Goal: Task Accomplishment & Management: Complete application form

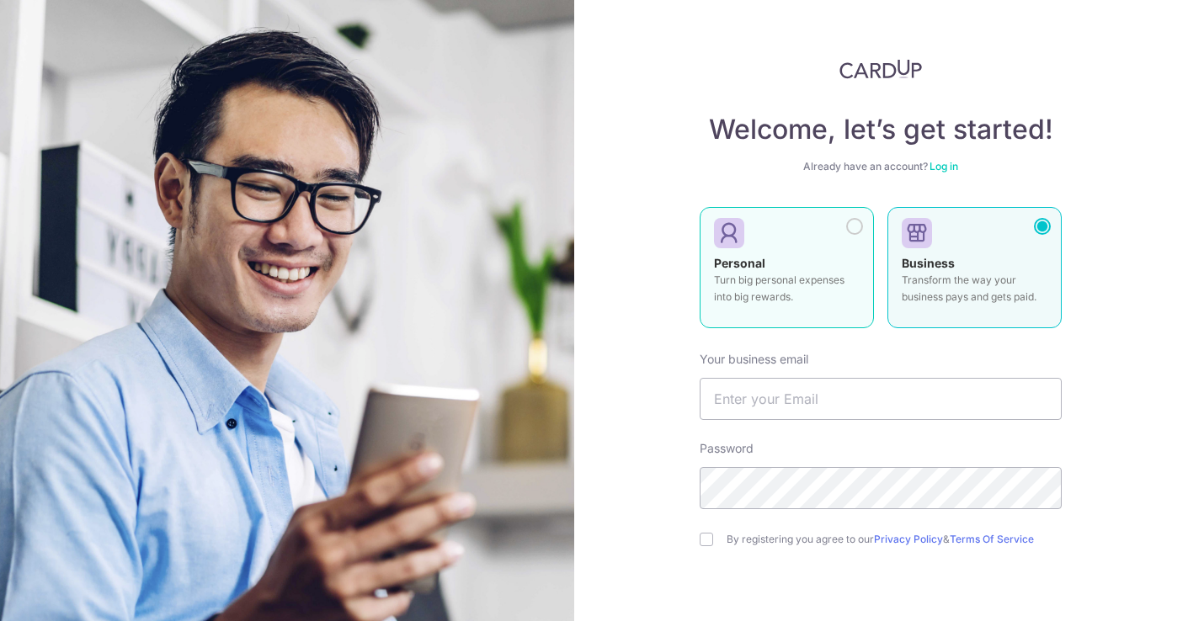
click at [755, 237] on div at bounding box center [780, 233] width 132 height 25
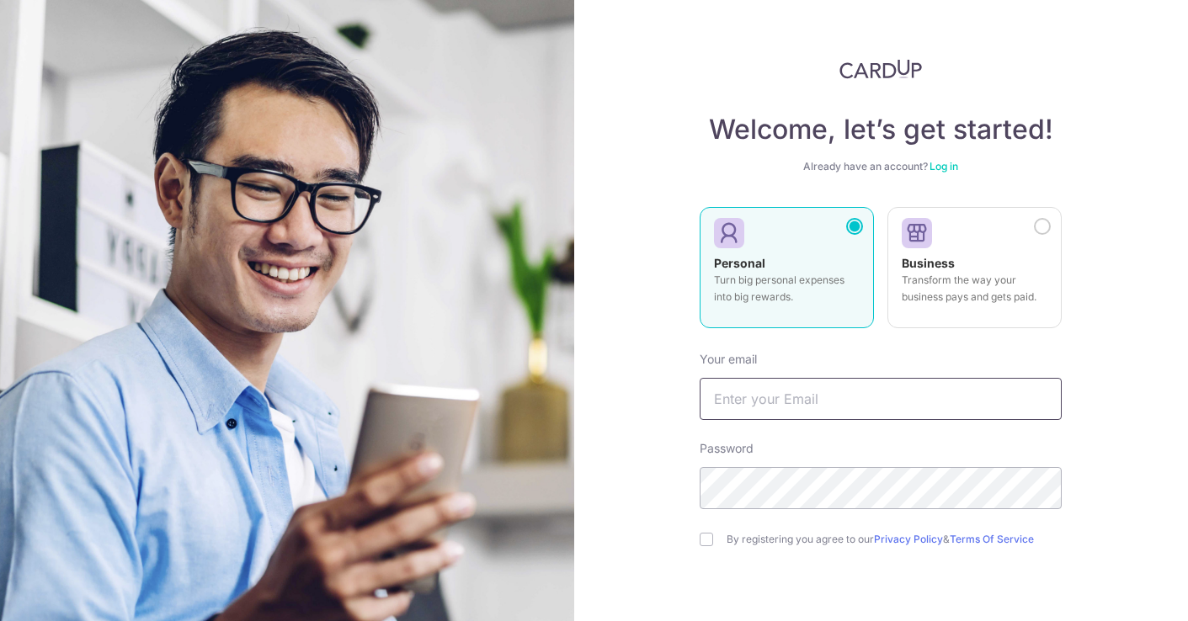
click at [753, 406] on input "text" at bounding box center [880, 399] width 362 height 42
type input "[EMAIL_ADDRESS][DATE][DOMAIN_NAME]"
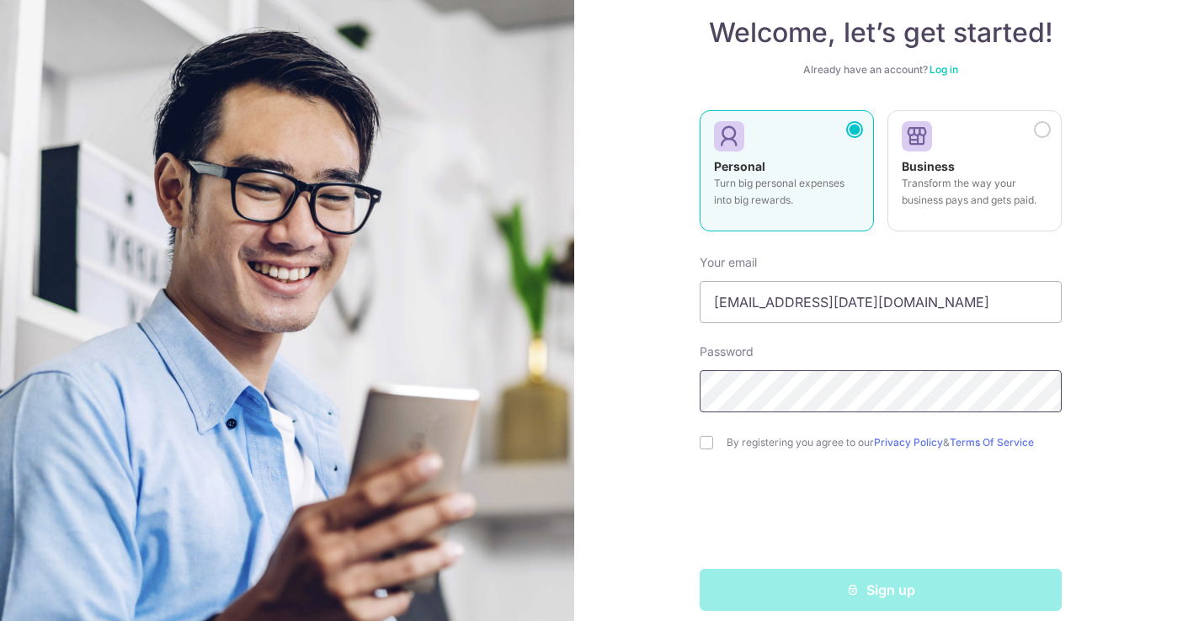
scroll to position [104, 0]
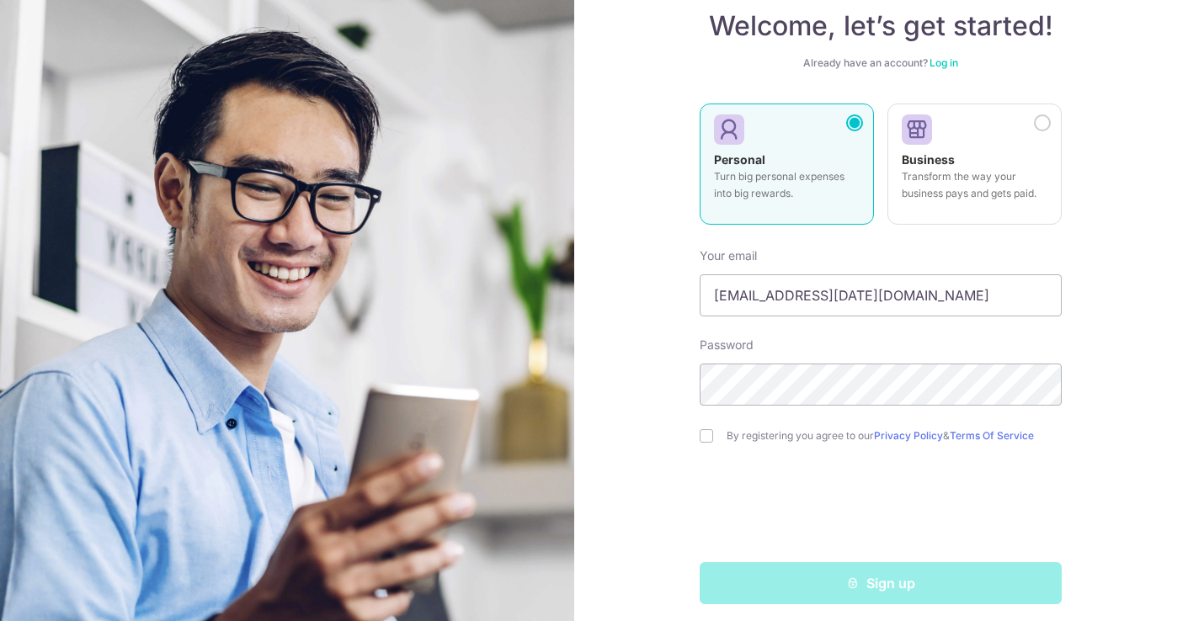
click at [696, 437] on div "Welcome, let’s get started! Already have an account? Log in Personal Turn big p…" at bounding box center [881, 310] width 614 height 621
click at [705, 436] on input "checkbox" at bounding box center [705, 435] width 13 height 13
checkbox input "true"
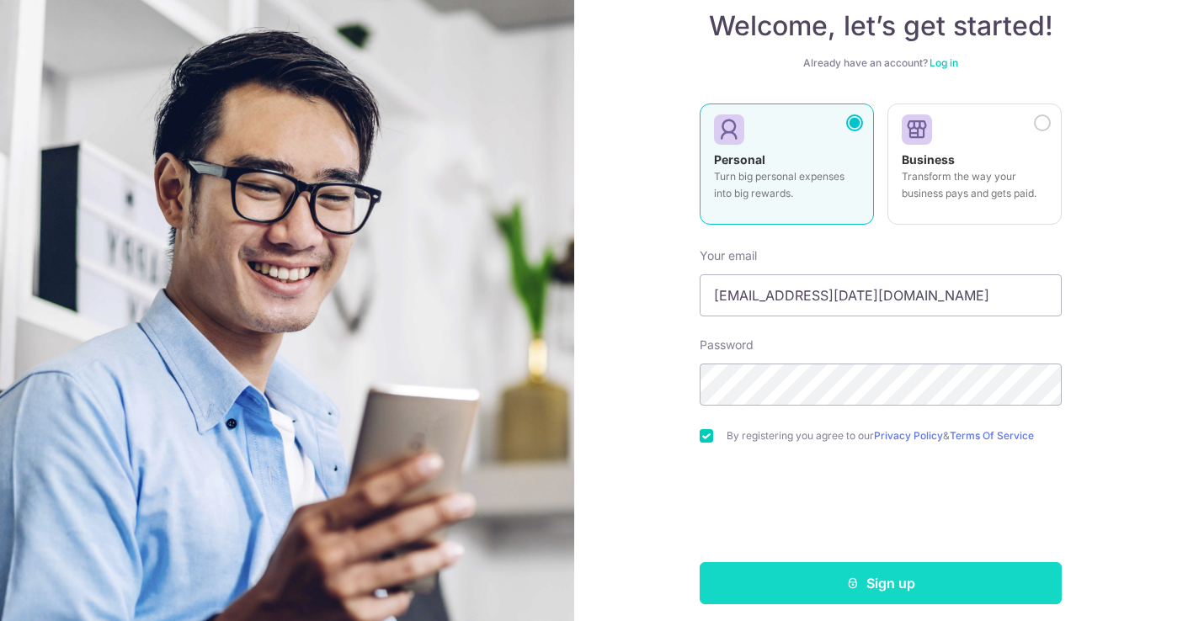
click at [947, 572] on button "Sign up" at bounding box center [880, 583] width 362 height 42
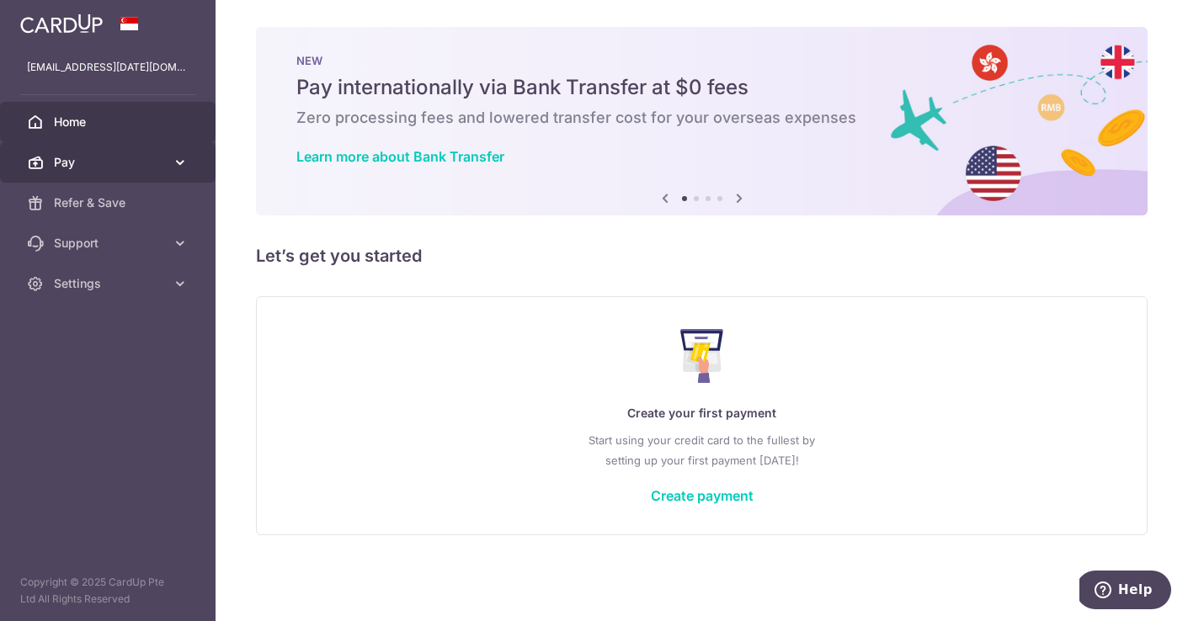
click at [179, 163] on icon at bounding box center [180, 162] width 17 height 17
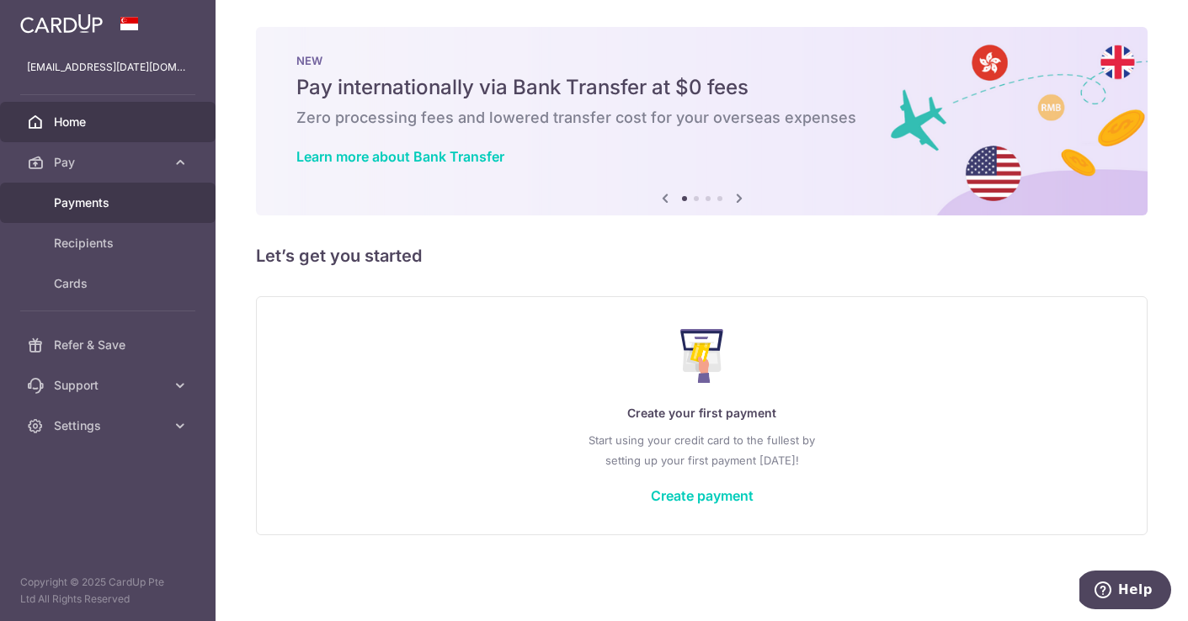
click at [88, 203] on span "Payments" at bounding box center [109, 202] width 111 height 17
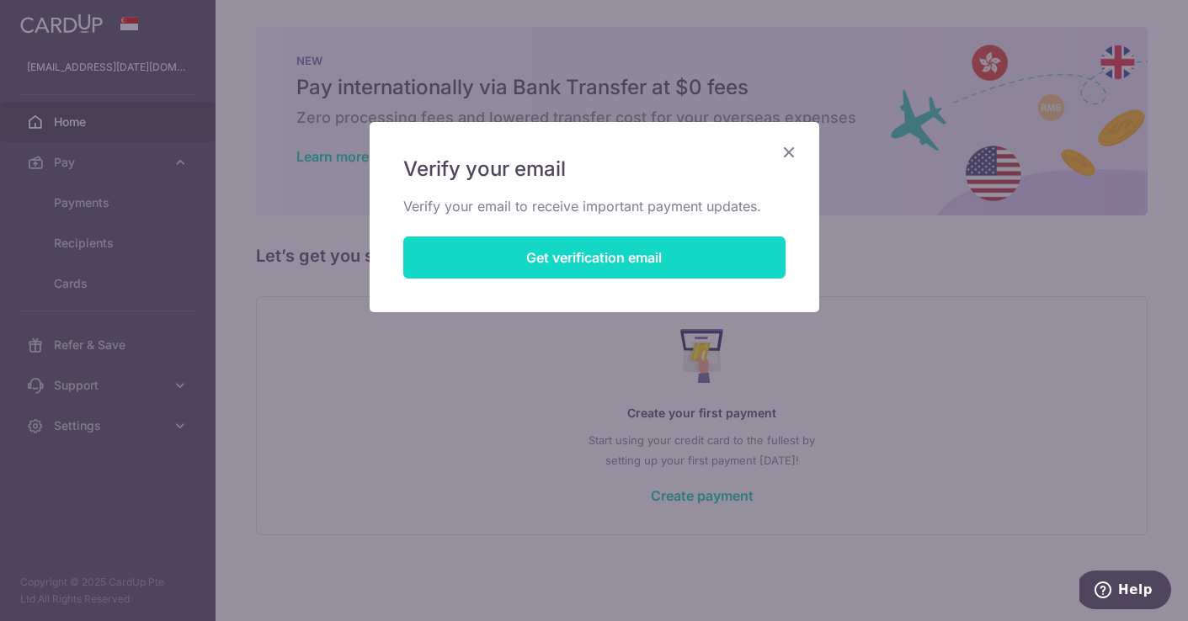
click at [614, 268] on button "Get verification email" at bounding box center [594, 258] width 382 height 42
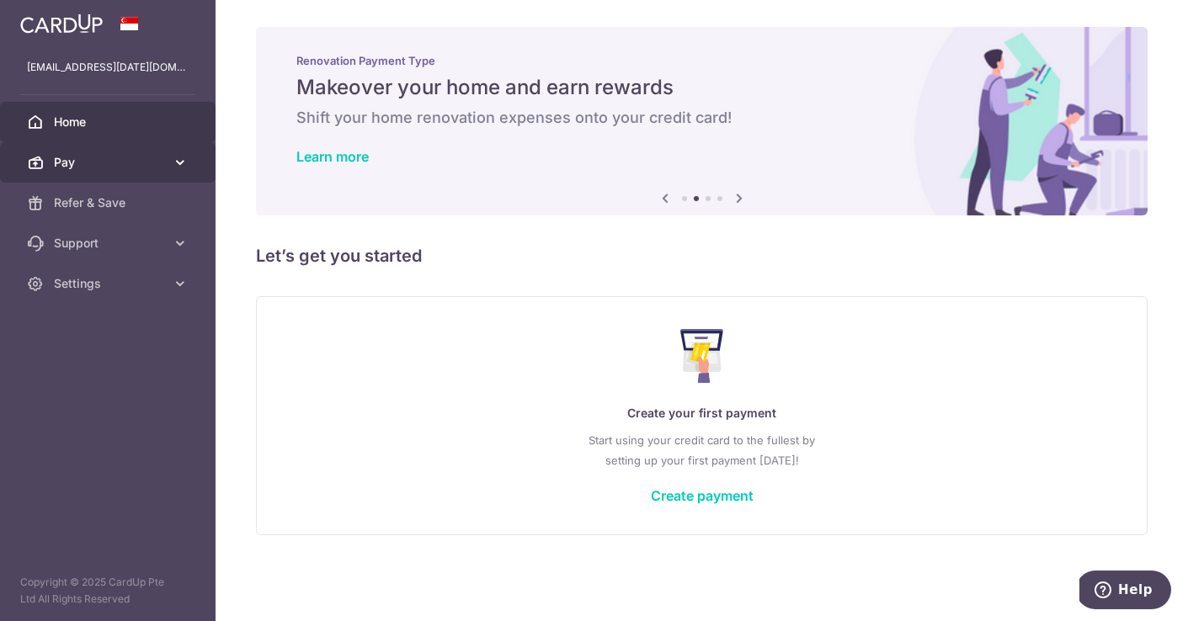
click at [182, 167] on icon at bounding box center [180, 162] width 17 height 17
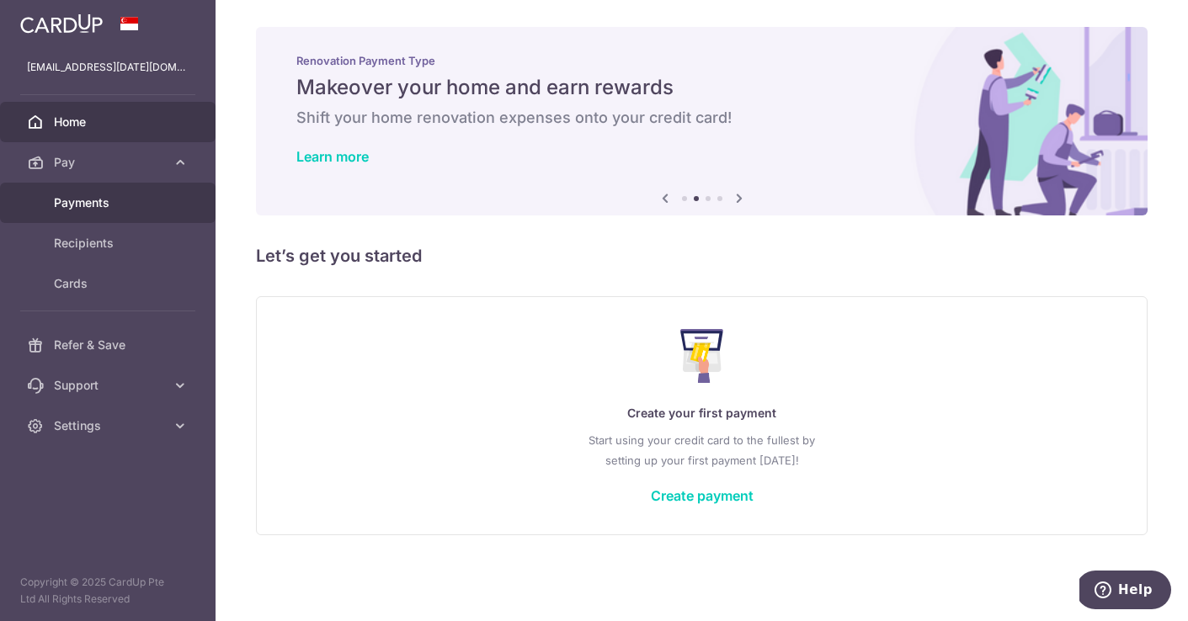
click at [100, 208] on span "Payments" at bounding box center [109, 202] width 111 height 17
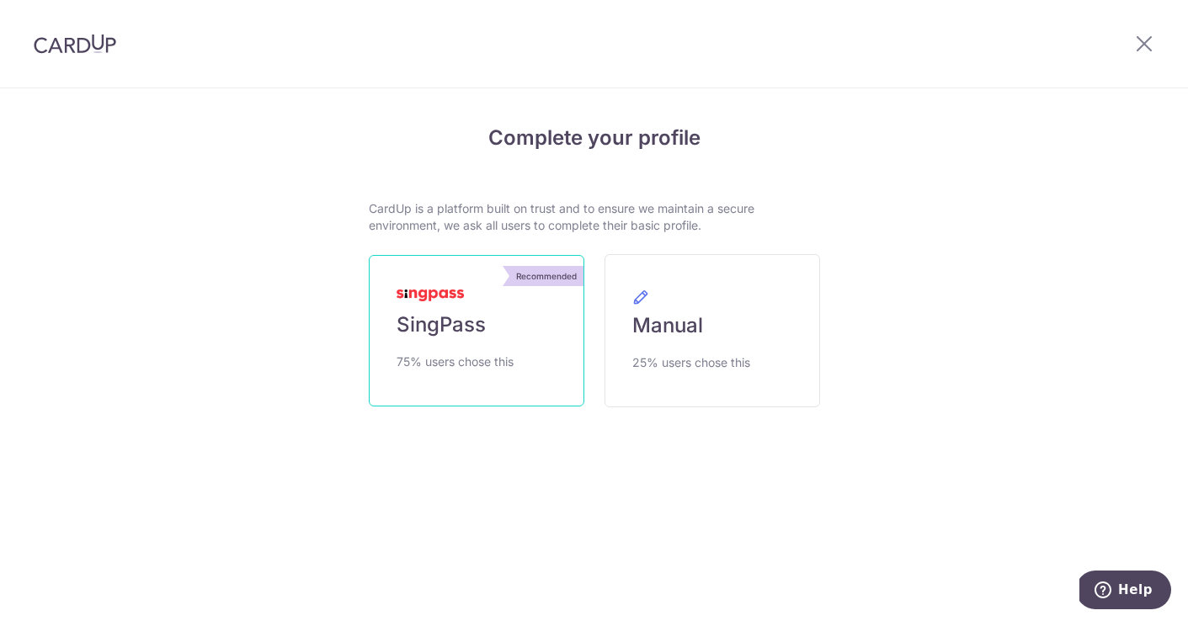
click at [440, 321] on span "SingPass" at bounding box center [440, 324] width 89 height 27
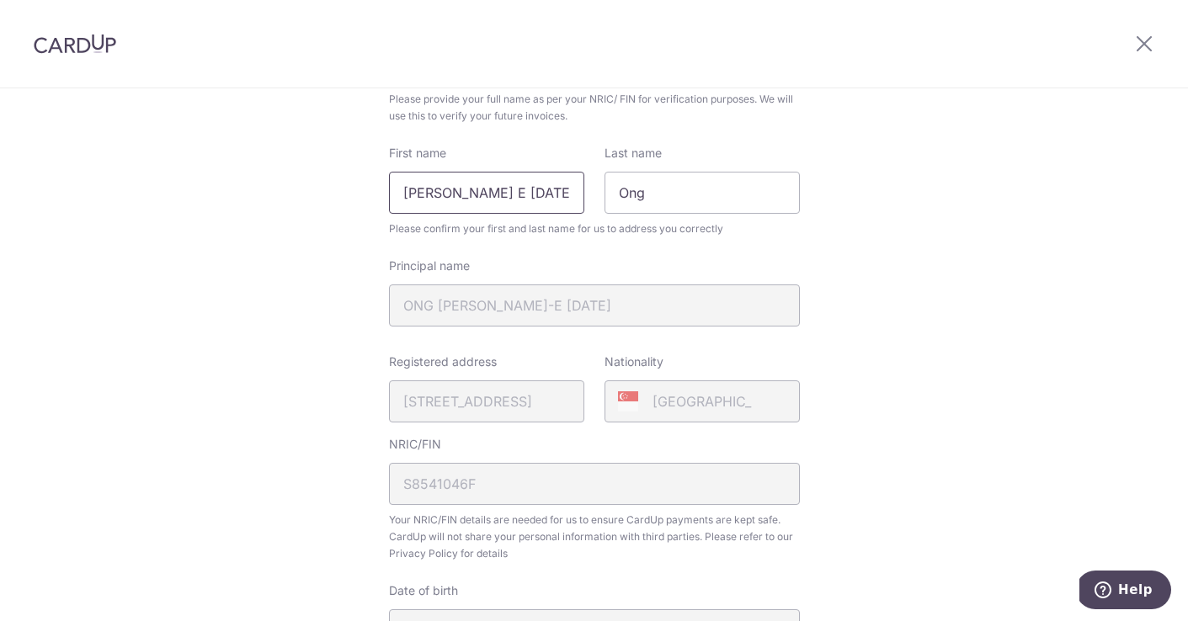
scroll to position [158, 0]
type input "[DATE]"
click at [1060, 304] on div "Review your details Your Details Please provide your full name as per your NRIC…" at bounding box center [594, 509] width 1188 height 1157
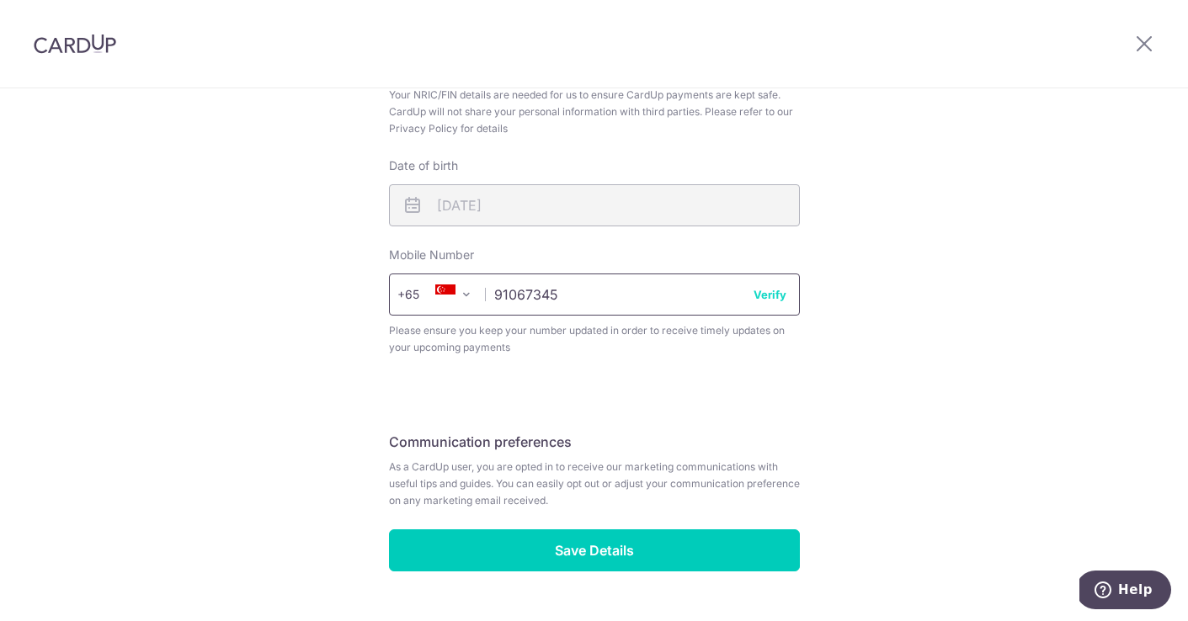
scroll to position [587, 0]
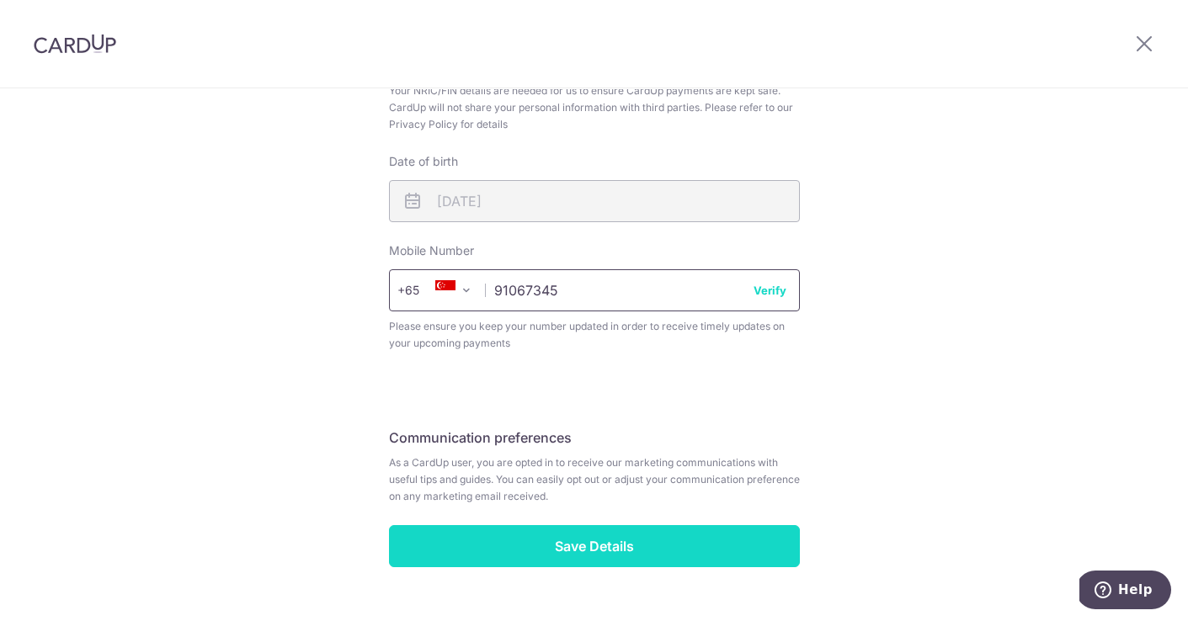
type input "91067345"
click at [628, 537] on input "Save Details" at bounding box center [594, 546] width 411 height 42
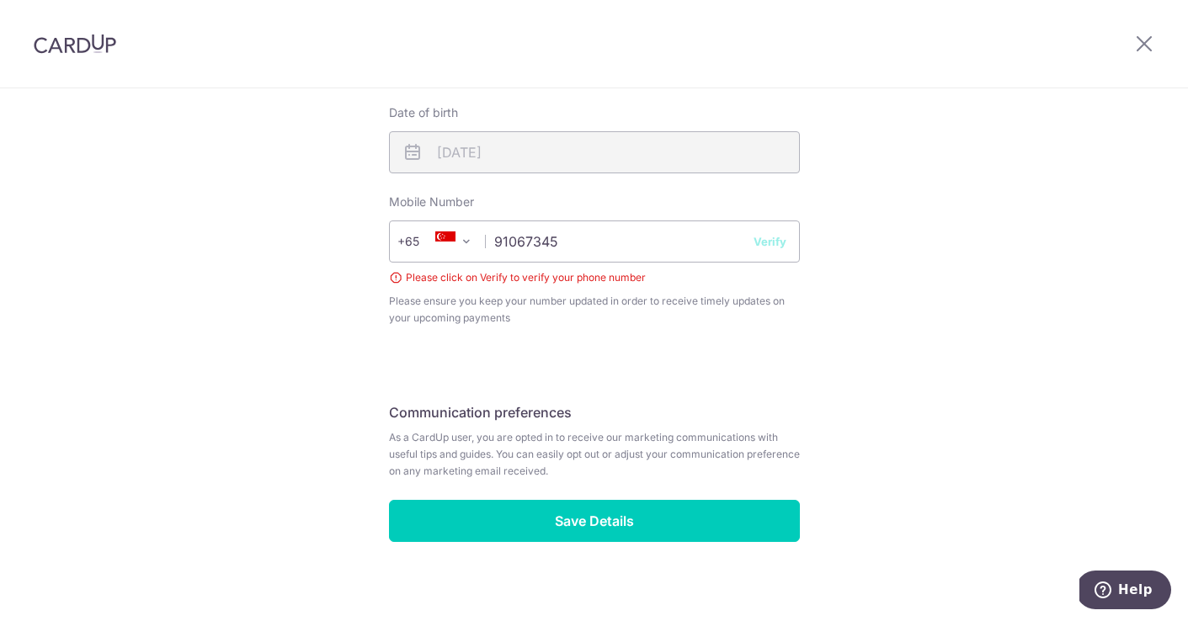
click at [766, 234] on button "Verify" at bounding box center [769, 241] width 33 height 17
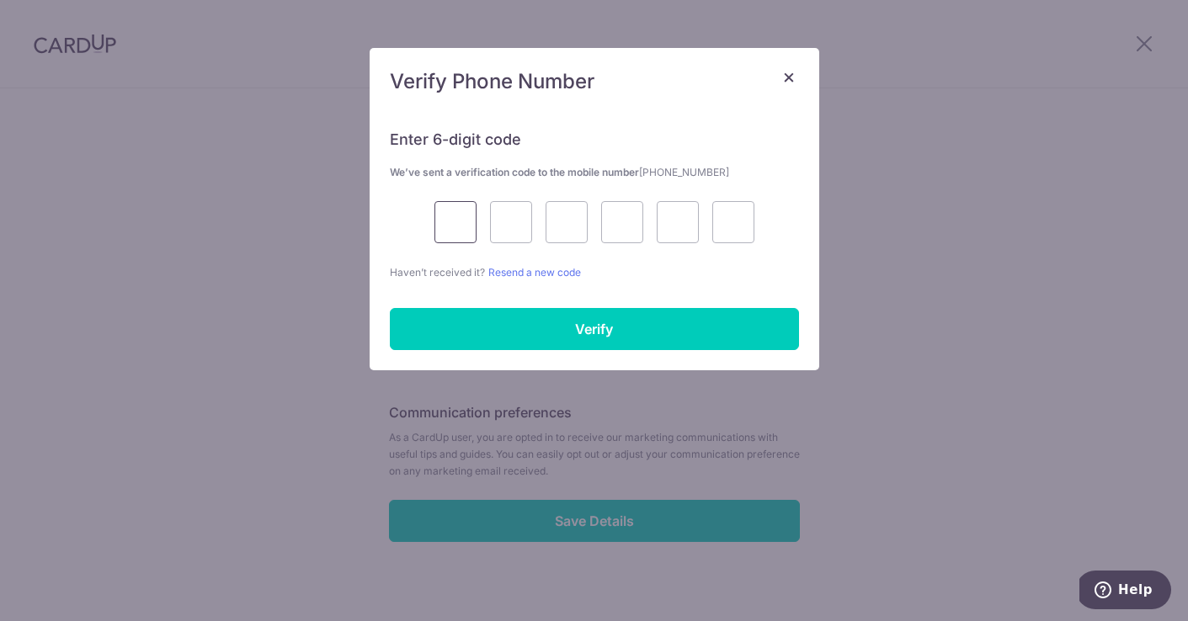
click at [439, 217] on input "text" at bounding box center [455, 222] width 42 height 42
type input "3"
type input "4"
type input "5"
type input "0"
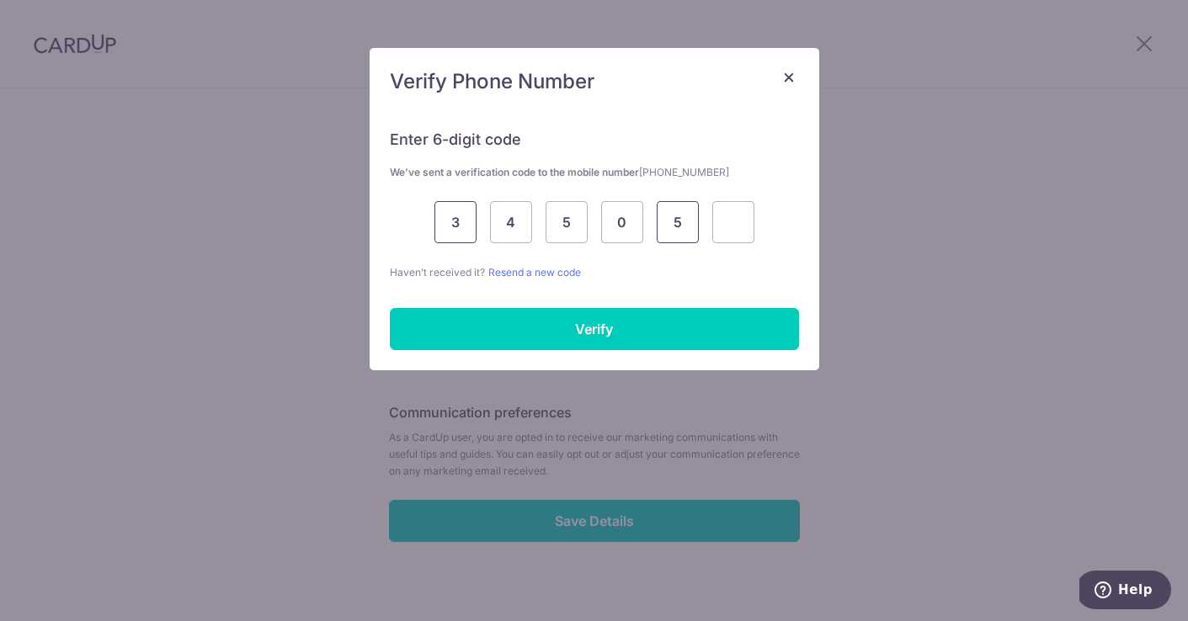
type input "5"
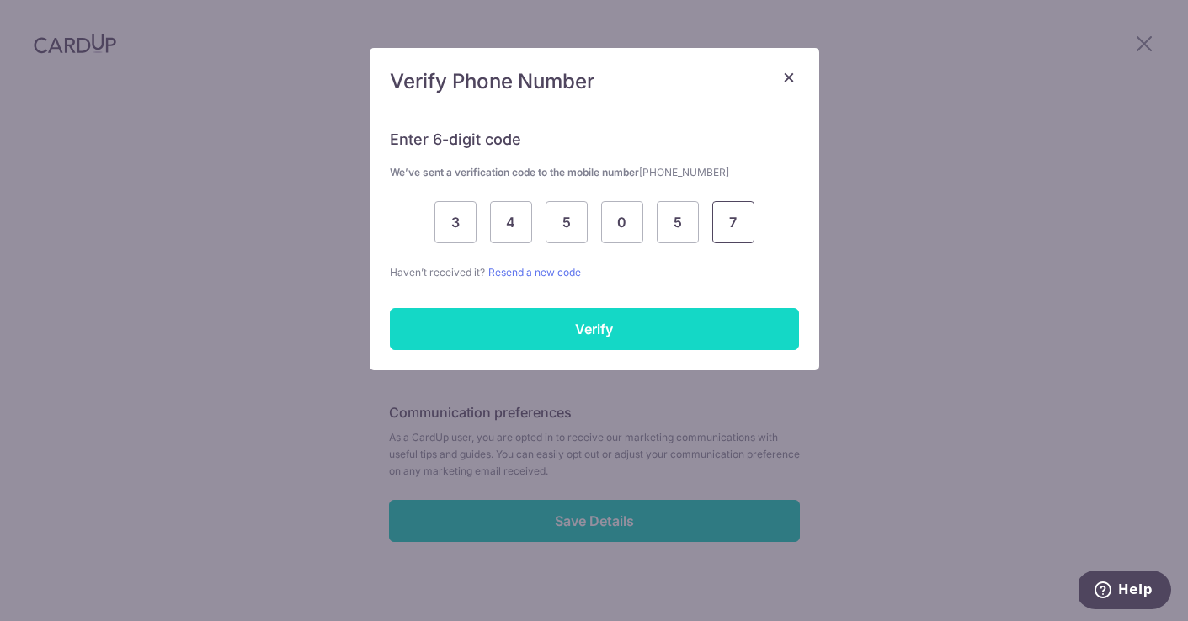
type input "7"
click at [508, 317] on input "Verify" at bounding box center [594, 329] width 409 height 42
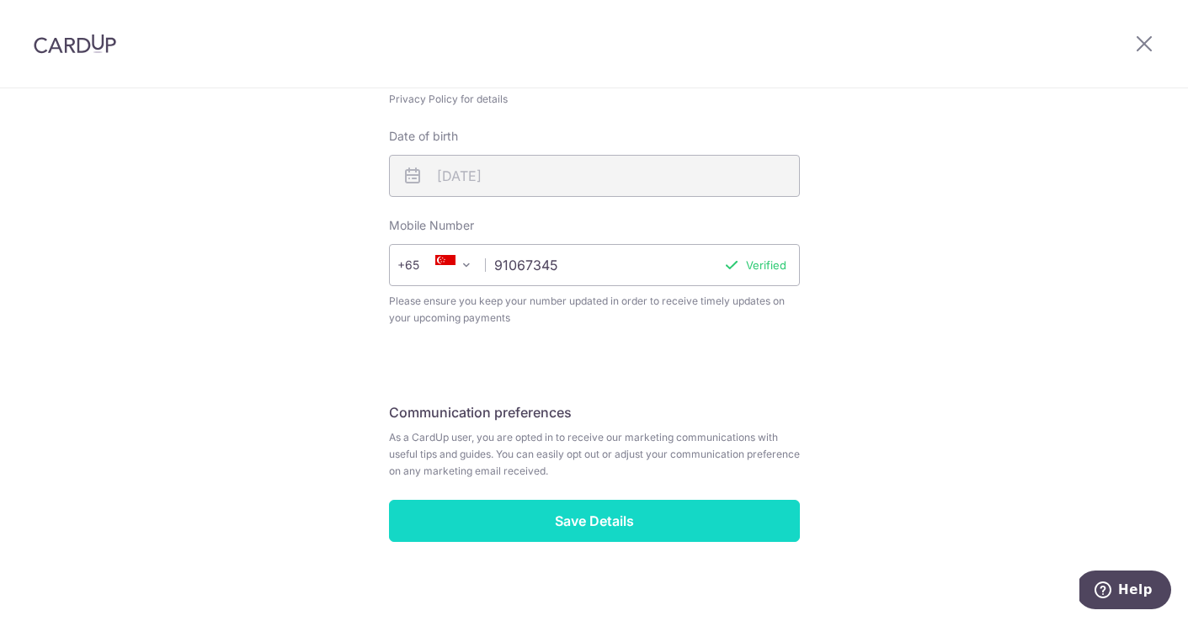
click at [747, 504] on input "Save Details" at bounding box center [594, 521] width 411 height 42
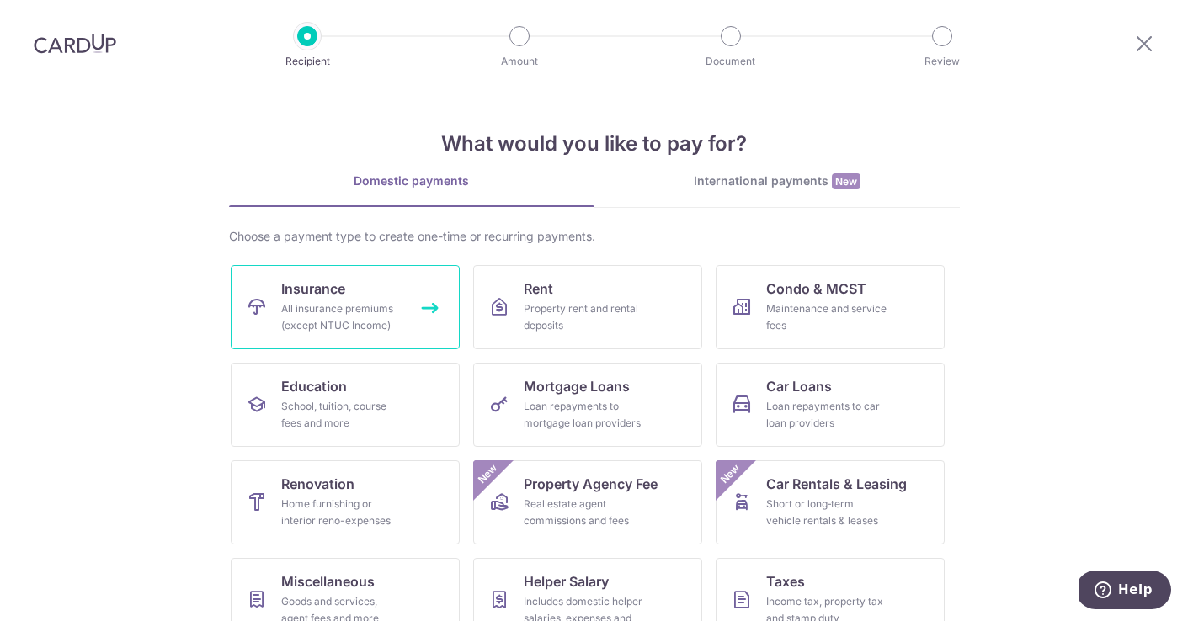
click at [423, 309] on link "Insurance All insurance premiums (except NTUC Income)" at bounding box center [345, 307] width 229 height 84
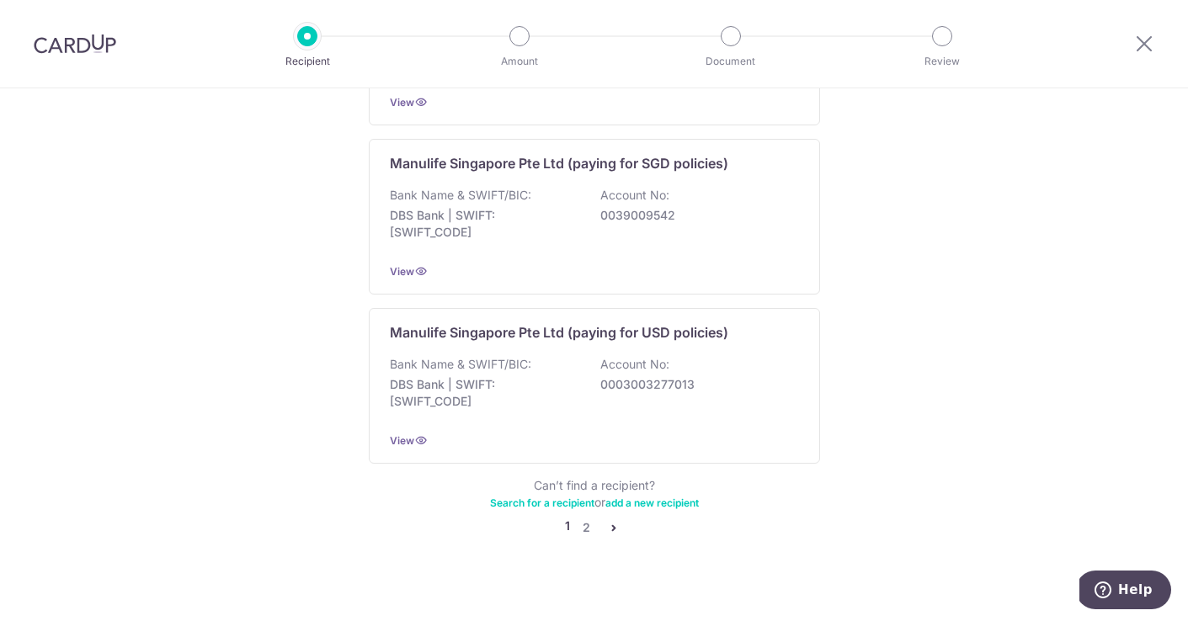
scroll to position [1678, 0]
click at [583, 519] on link "2" at bounding box center [587, 529] width 20 height 20
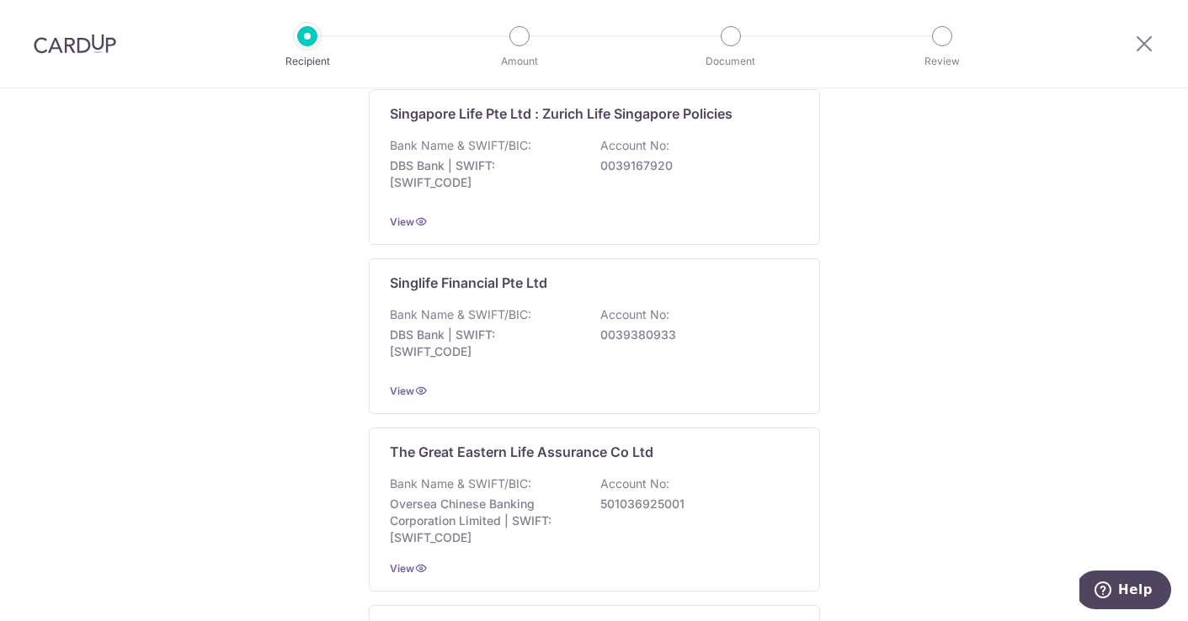
scroll to position [1680, 0]
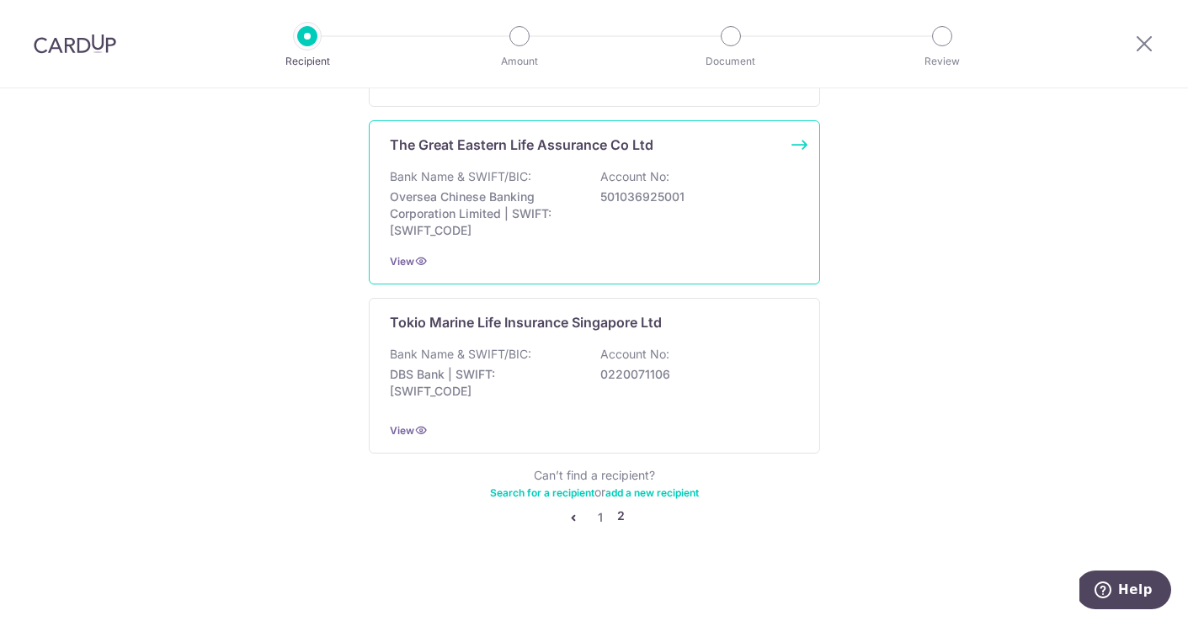
click at [402, 251] on div "The Great Eastern Life Assurance Co Ltd Bank Name & SWIFT/BIC: Oversea Chinese …" at bounding box center [594, 202] width 451 height 164
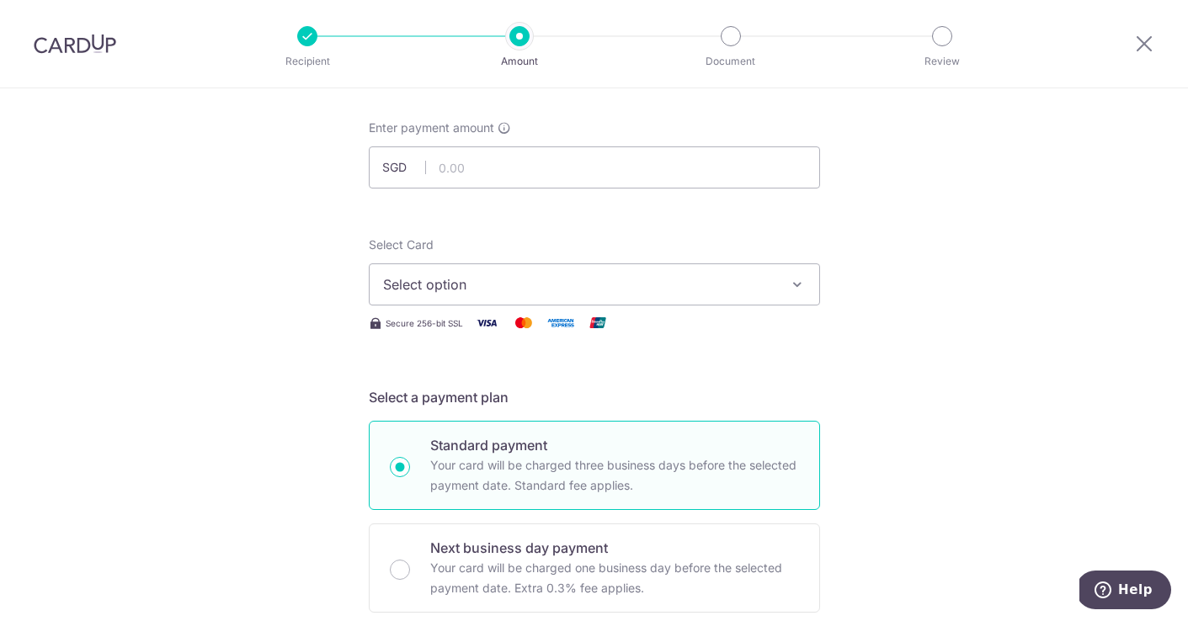
scroll to position [79, 0]
click at [782, 279] on button "Select option" at bounding box center [594, 285] width 451 height 42
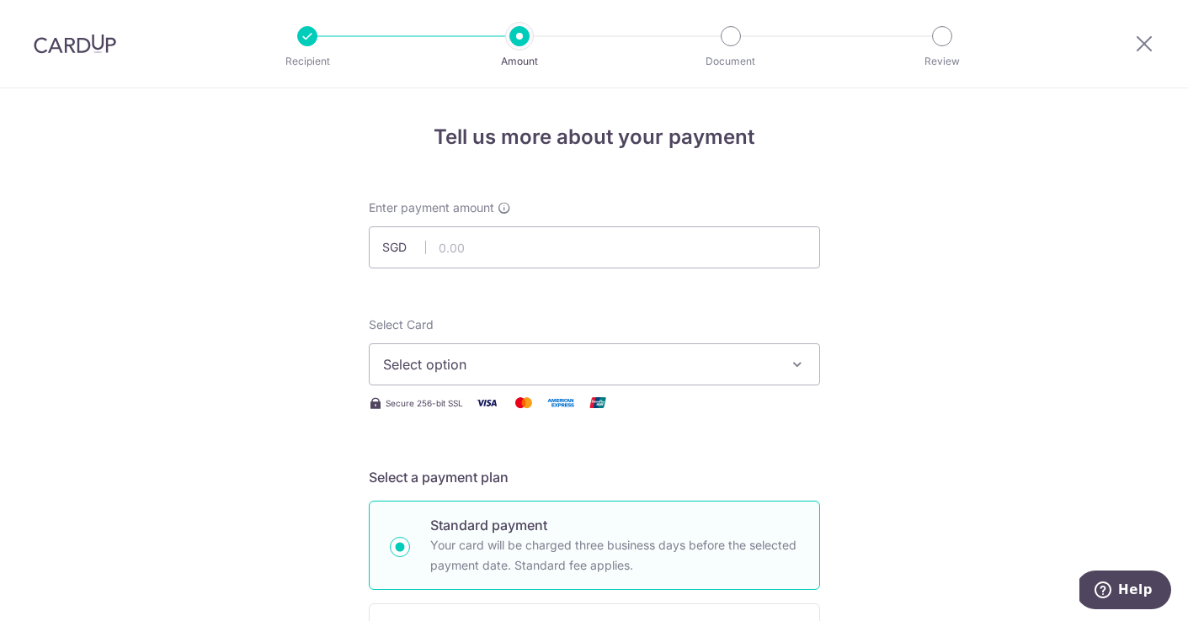
scroll to position [0, 0]
click at [106, 47] on img at bounding box center [75, 44] width 82 height 20
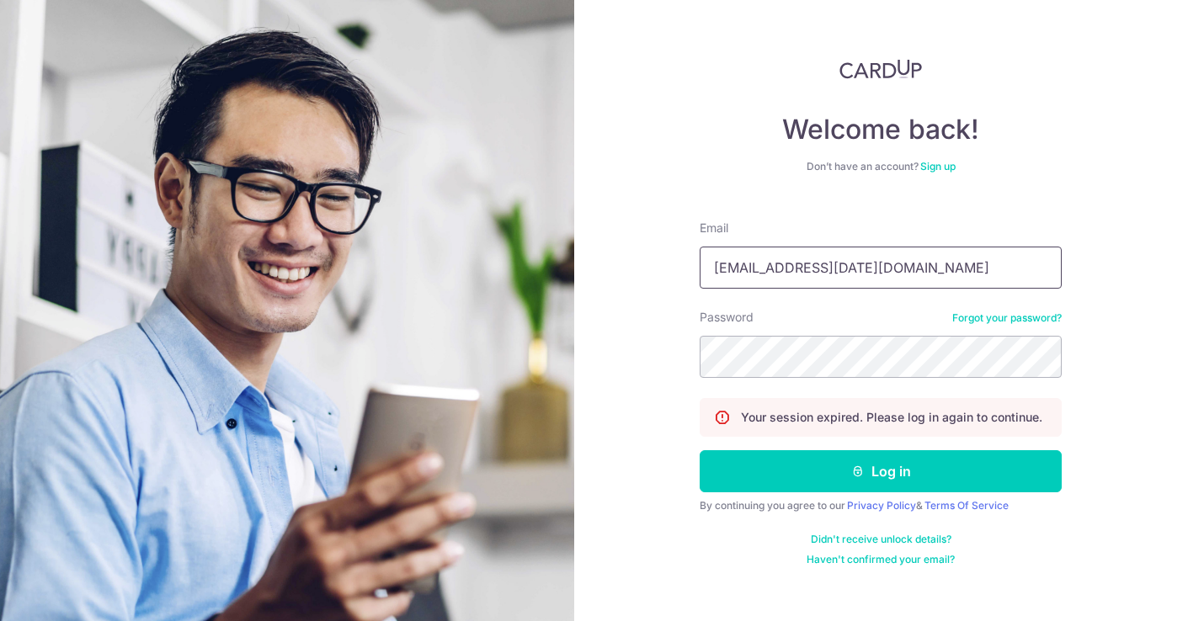
type input "[EMAIL_ADDRESS][DATE][DOMAIN_NAME]"
click at [880, 471] on button "Log in" at bounding box center [880, 471] width 362 height 42
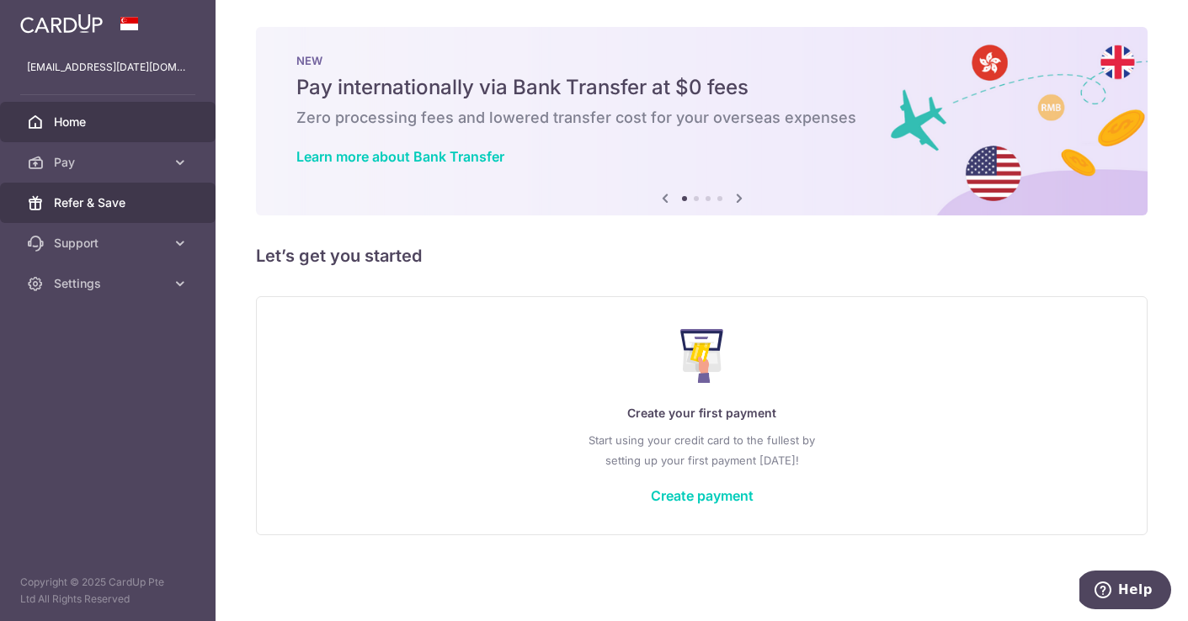
click at [100, 217] on link "Refer & Save" at bounding box center [107, 203] width 215 height 40
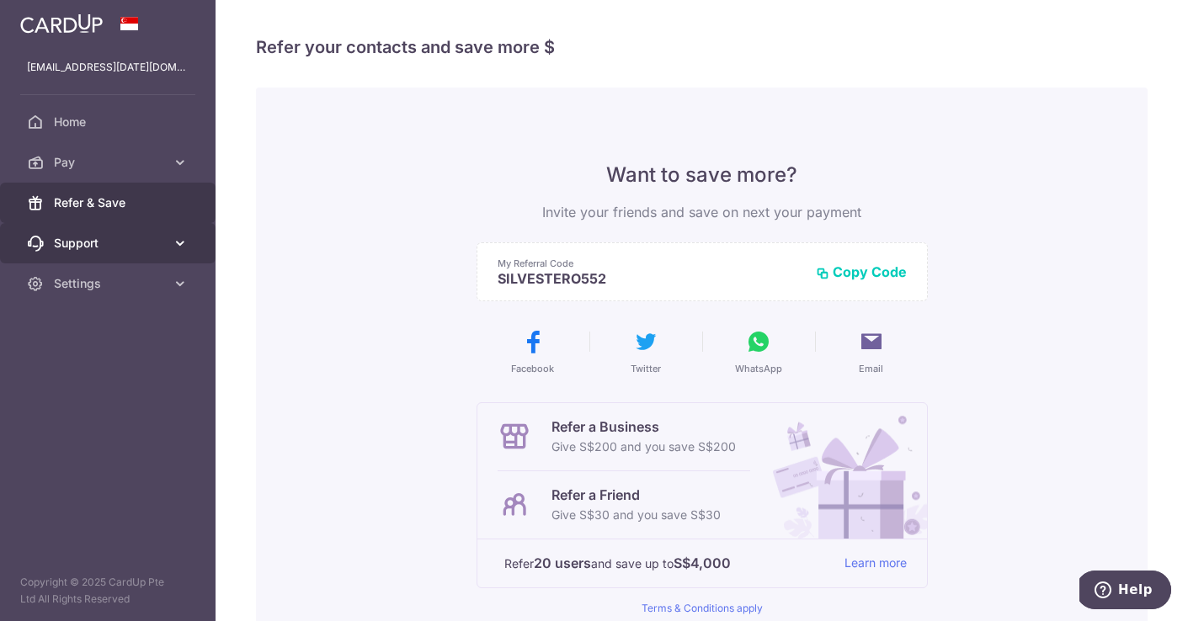
click at [179, 244] on icon at bounding box center [180, 243] width 17 height 17
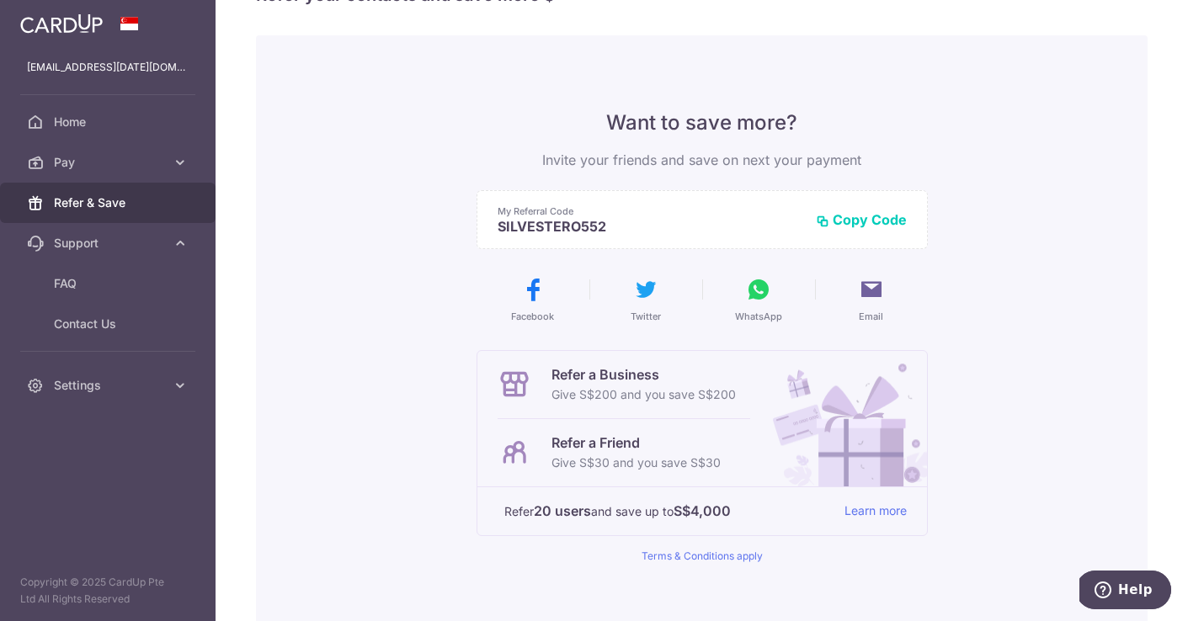
scroll to position [60, 0]
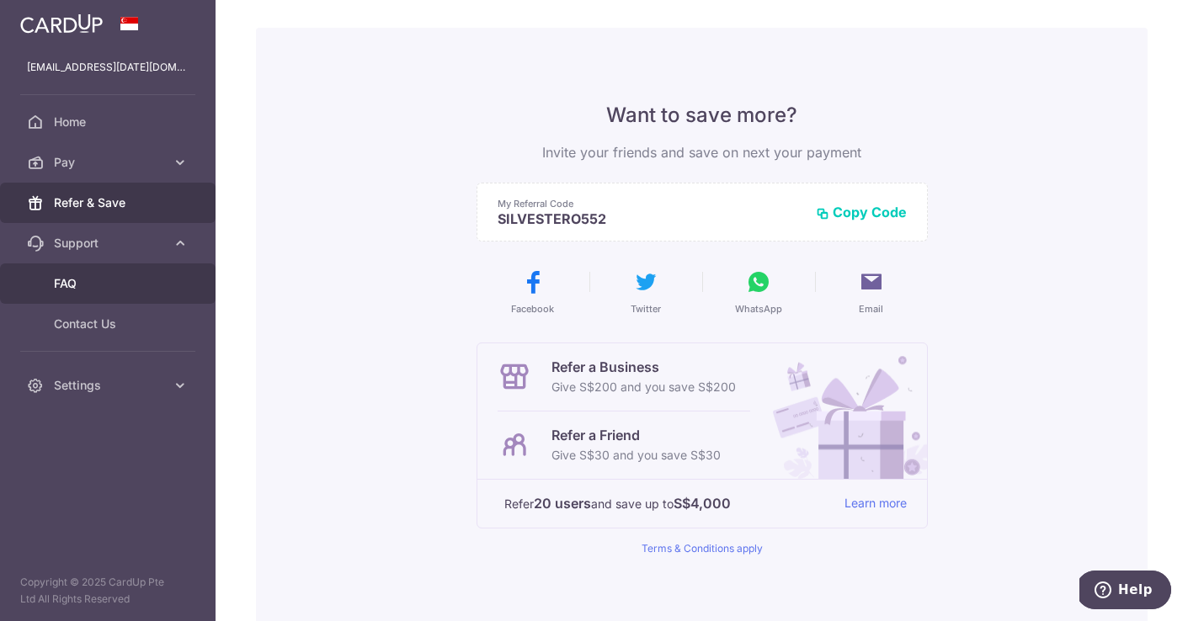
click at [82, 281] on span "FAQ" at bounding box center [109, 283] width 111 height 17
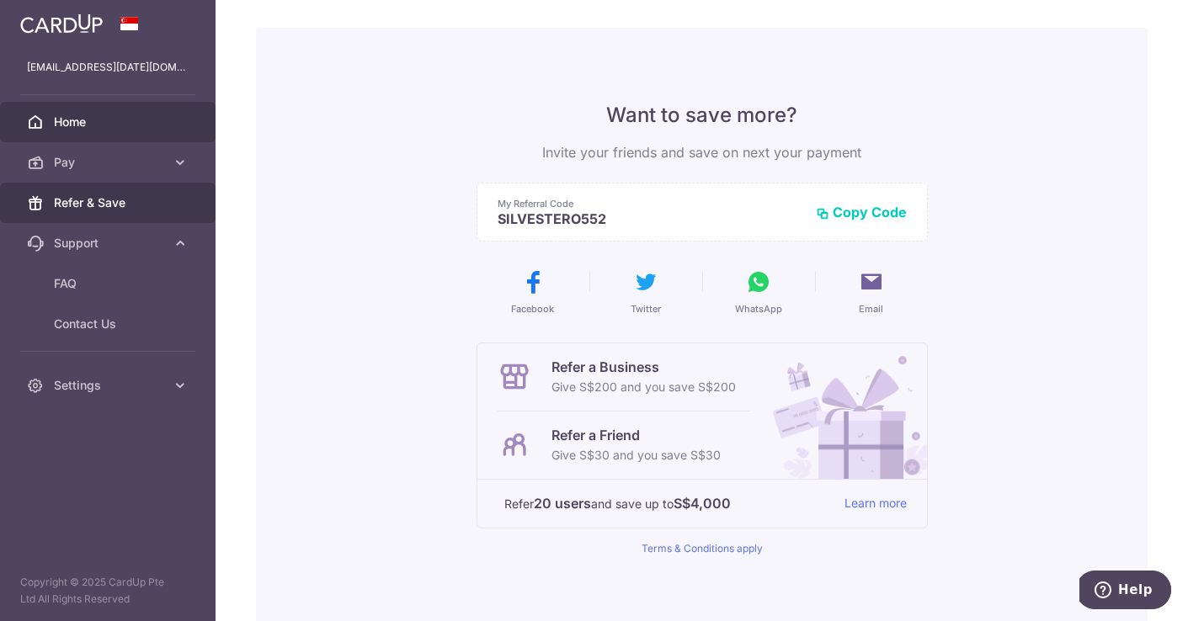
click at [118, 124] on span "Home" at bounding box center [109, 122] width 111 height 17
